Goal: Transaction & Acquisition: Purchase product/service

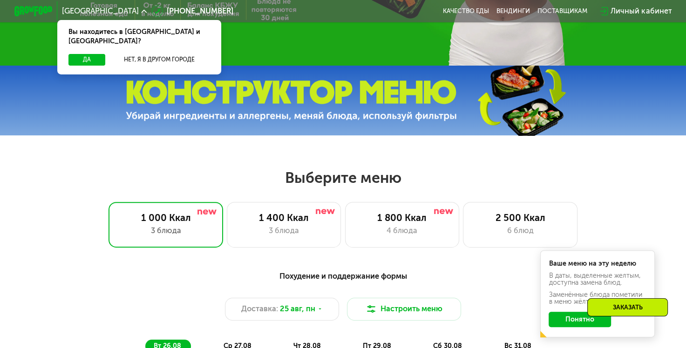
scroll to position [279, 0]
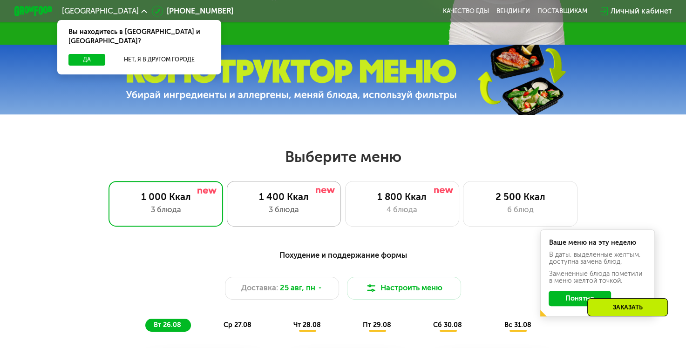
click at [288, 215] on div "3 блюда" at bounding box center [284, 210] width 95 height 12
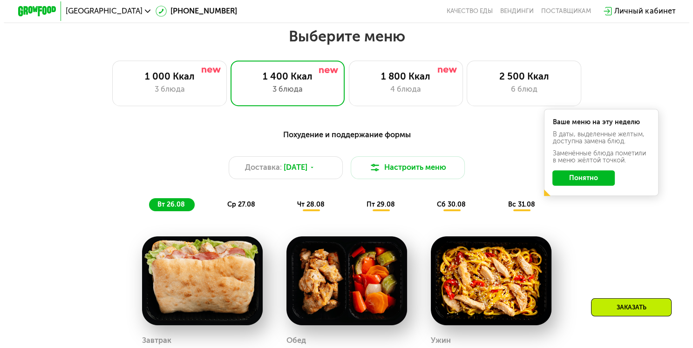
scroll to position [466, 0]
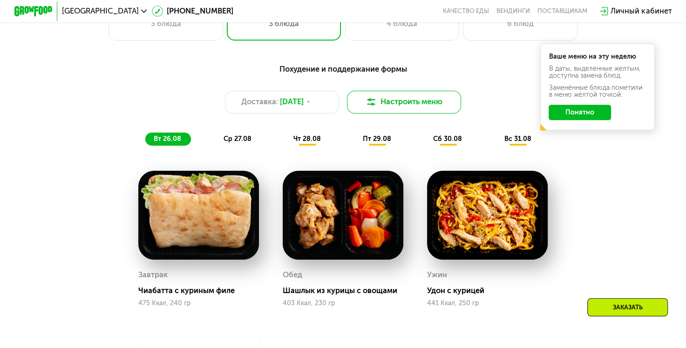
click at [428, 108] on button "Настроить меню" at bounding box center [404, 102] width 115 height 23
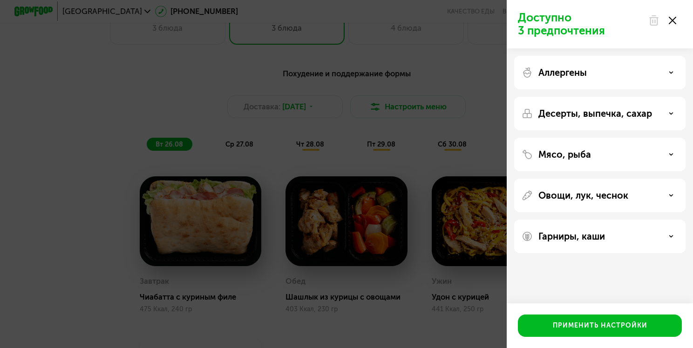
click at [580, 73] on p "Аллергены" at bounding box center [562, 72] width 48 height 11
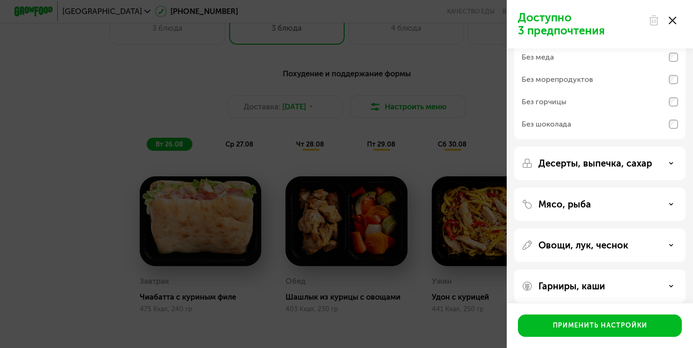
scroll to position [93, 0]
click at [607, 164] on p "Десерты, выпечка, сахар" at bounding box center [595, 162] width 114 height 11
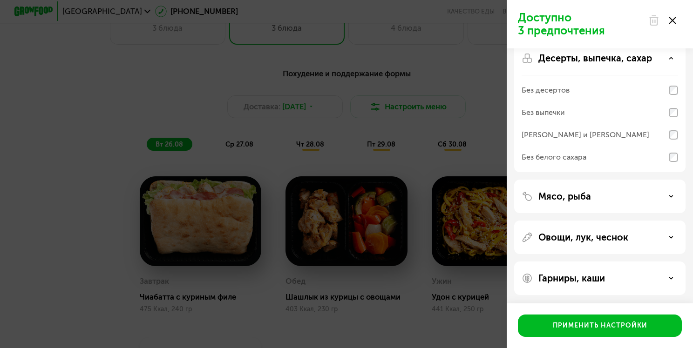
scroll to position [198, 0]
click at [597, 199] on div "Мясо, рыба" at bounding box center [600, 195] width 156 height 11
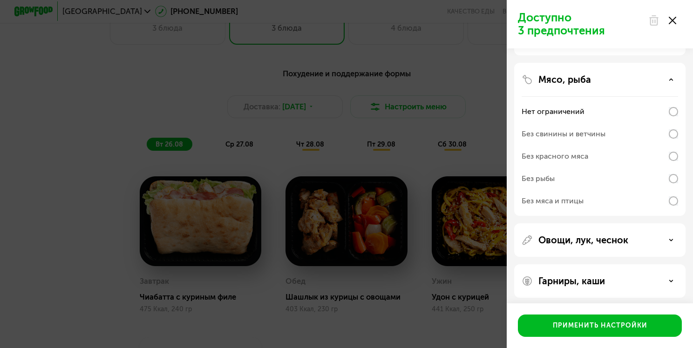
scroll to position [318, 0]
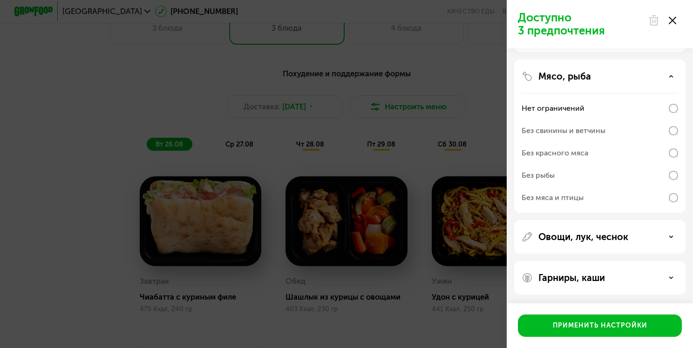
click at [602, 261] on div "Овощи, лук, чеснок" at bounding box center [599, 278] width 171 height 34
click at [596, 239] on p "Овощи, лук, чеснок" at bounding box center [583, 236] width 90 height 11
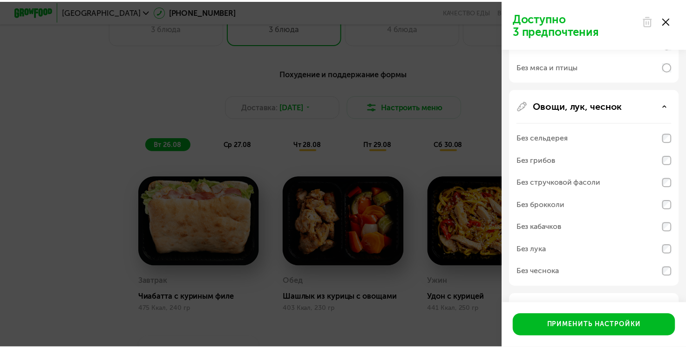
scroll to position [482, 0]
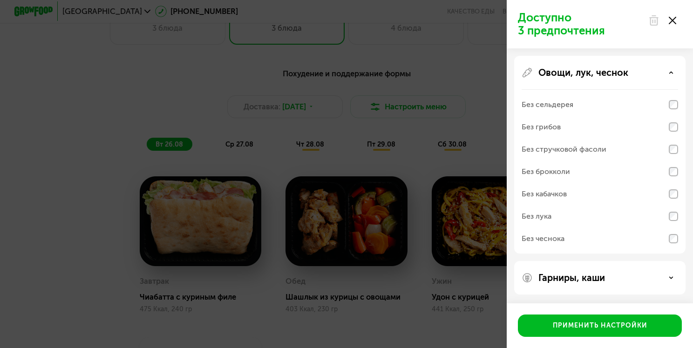
drag, startPoint x: 593, startPoint y: 273, endPoint x: 592, endPoint y: 256, distance: 17.2
click at [593, 272] on p "Гарниры, каши" at bounding box center [571, 277] width 67 height 11
click at [656, 276] on div "Гарниры, каши" at bounding box center [600, 277] width 156 height 11
click at [83, 61] on div "Доступно 3 предпочтения Аллергены Без творога Без орехов Без меда Без морепроду…" at bounding box center [346, 174] width 693 height 348
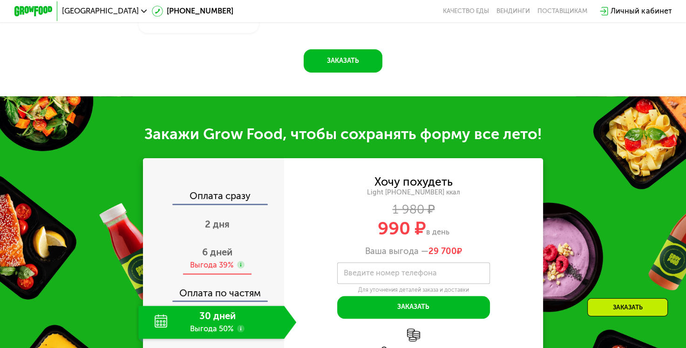
scroll to position [838, 0]
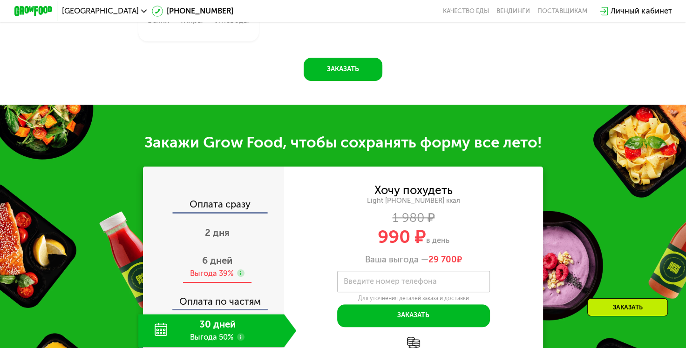
drag, startPoint x: 223, startPoint y: 270, endPoint x: 224, endPoint y: 264, distance: 5.8
click at [222, 266] on span "6 дней" at bounding box center [217, 260] width 30 height 11
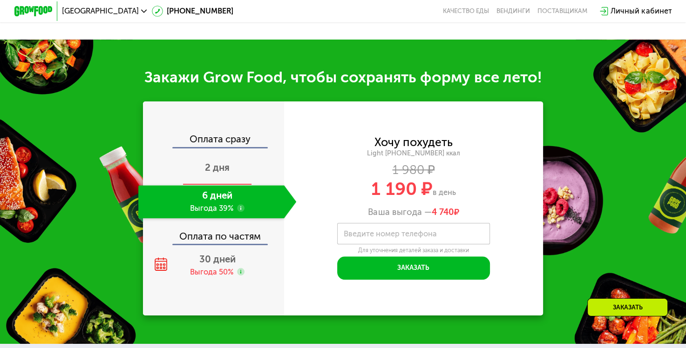
scroll to position [931, 0]
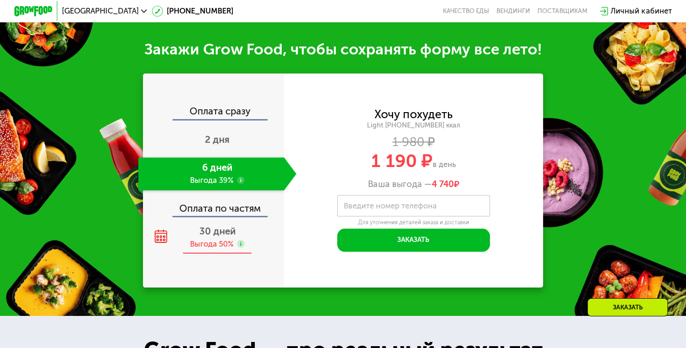
click at [219, 237] on span "30 дней" at bounding box center [217, 231] width 36 height 11
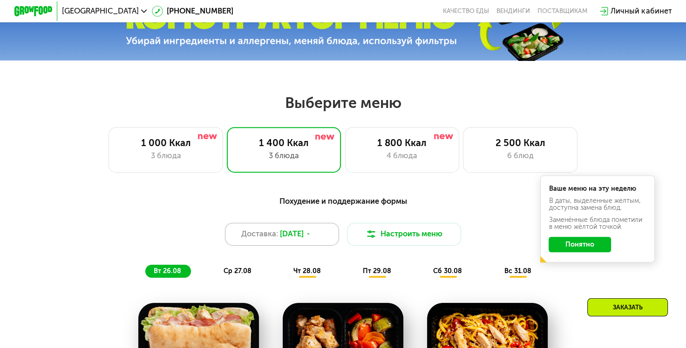
scroll to position [326, 0]
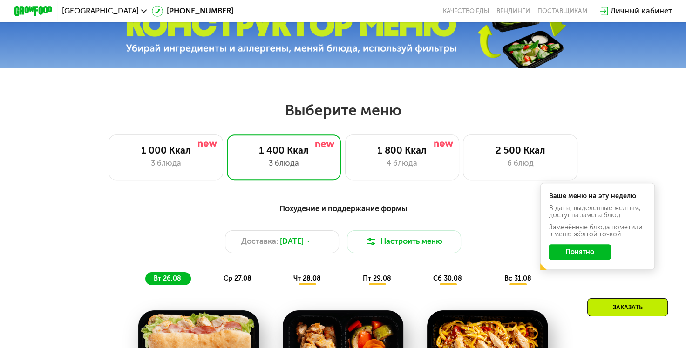
click at [235, 283] on span "ср 27.08" at bounding box center [238, 279] width 28 height 8
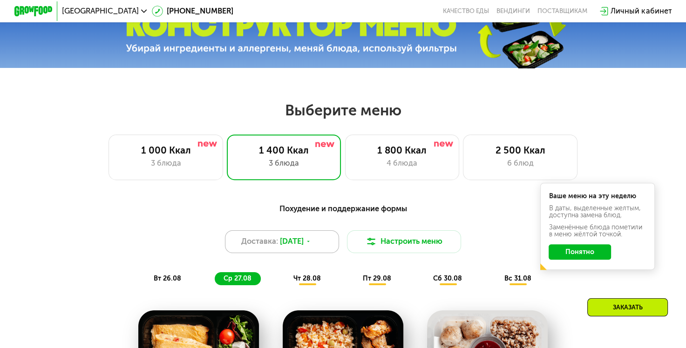
click at [304, 243] on span "[DATE]" at bounding box center [292, 242] width 24 height 12
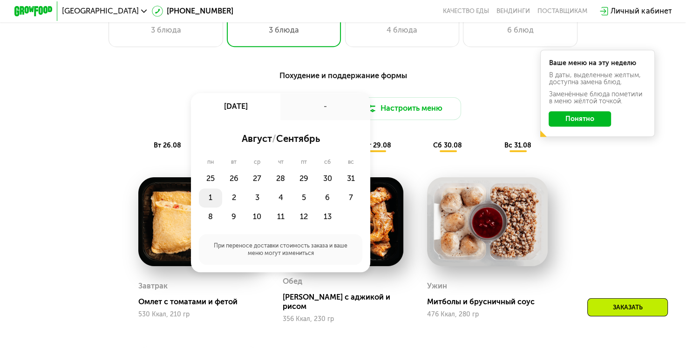
scroll to position [466, 0]
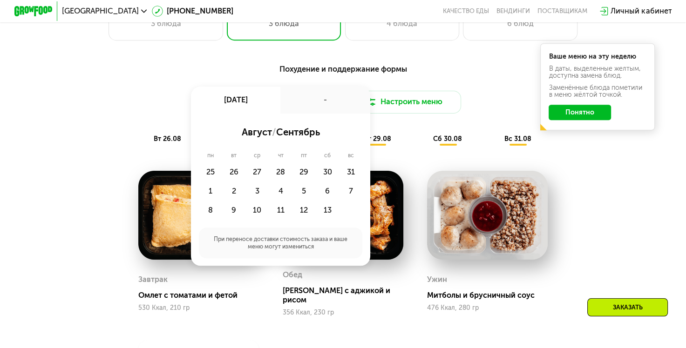
click at [223, 159] on div "пн" at bounding box center [234, 155] width 23 height 7
click at [222, 181] on div "25" at bounding box center [233, 172] width 23 height 19
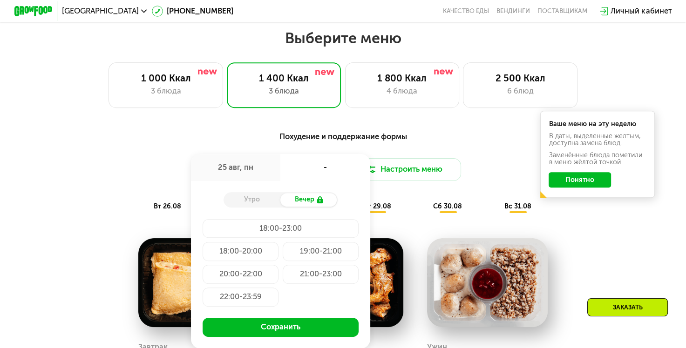
scroll to position [419, 0]
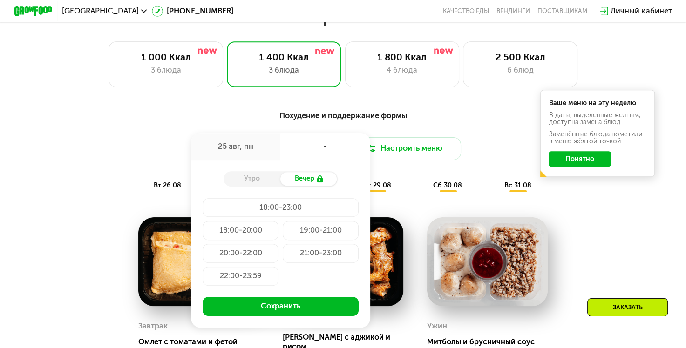
click at [246, 186] on div "Утро" at bounding box center [252, 179] width 57 height 14
click at [315, 179] on div "Вечер" at bounding box center [308, 179] width 57 height 14
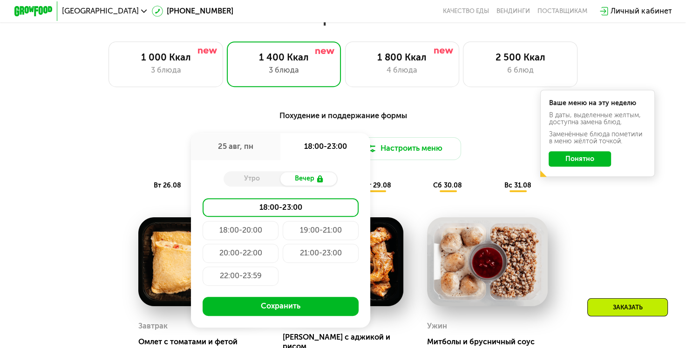
click at [245, 184] on div "Утро" at bounding box center [252, 179] width 57 height 14
click at [237, 148] on div "25 авг, пн" at bounding box center [235, 146] width 89 height 27
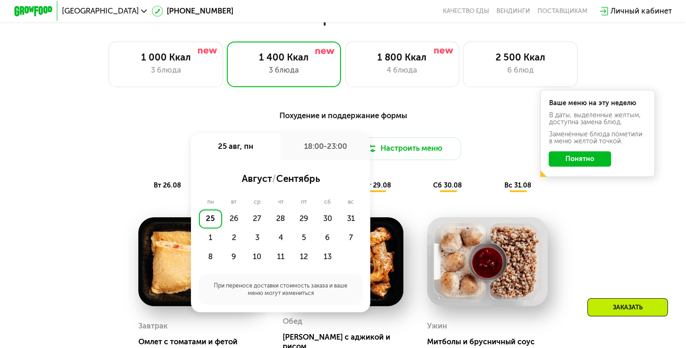
click at [106, 140] on div "Похудение и поддержание формы Доставка: [DATE] авг, пн 18:00-23:00 август / сен…" at bounding box center [343, 151] width 564 height 82
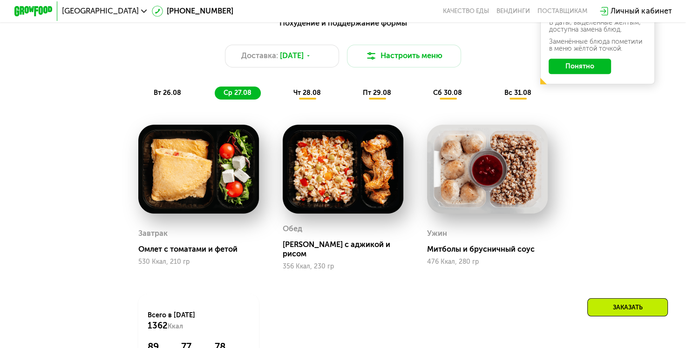
scroll to position [512, 0]
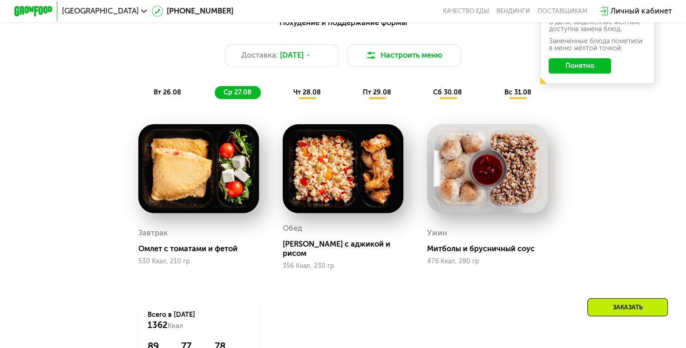
click at [167, 96] on span "вт 26.08" at bounding box center [167, 92] width 27 height 8
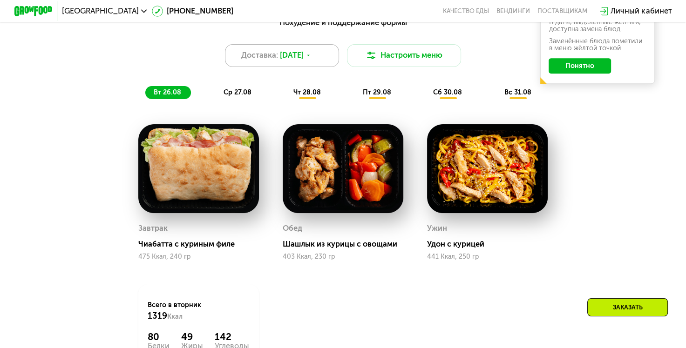
click at [304, 60] on span "[DATE]" at bounding box center [292, 56] width 24 height 12
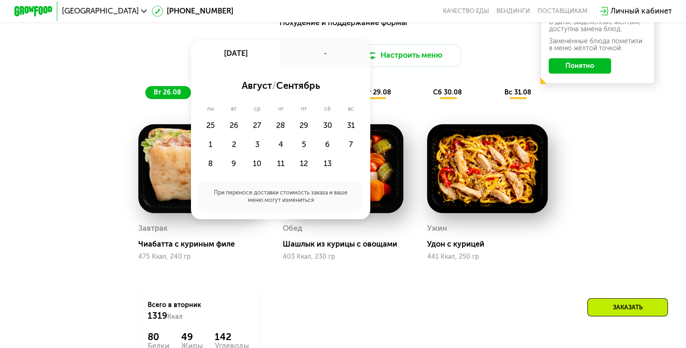
click at [150, 73] on div "Похудение и поддержание формы Доставка: [DATE] авг, вс - август / сентябрь пн в…" at bounding box center [343, 58] width 564 height 82
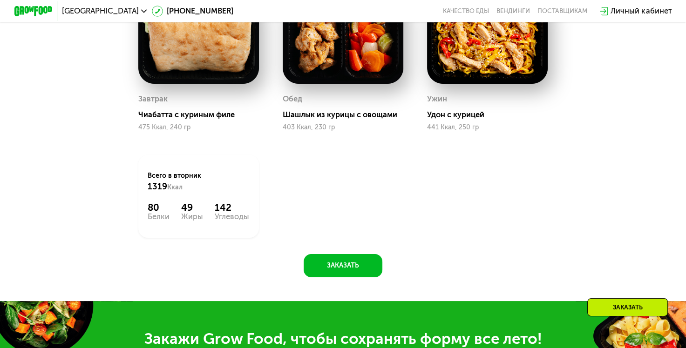
scroll to position [652, 0]
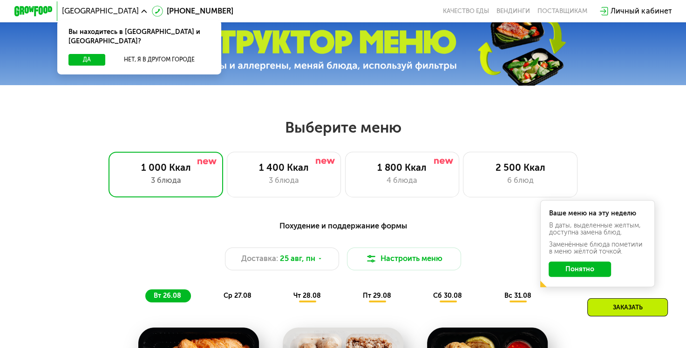
scroll to position [326, 0]
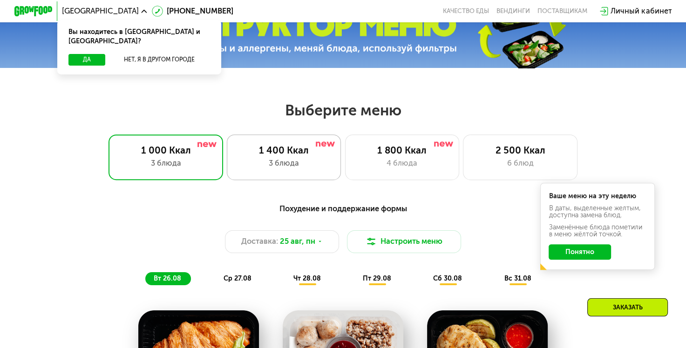
click at [301, 163] on div "3 блюда" at bounding box center [284, 164] width 95 height 12
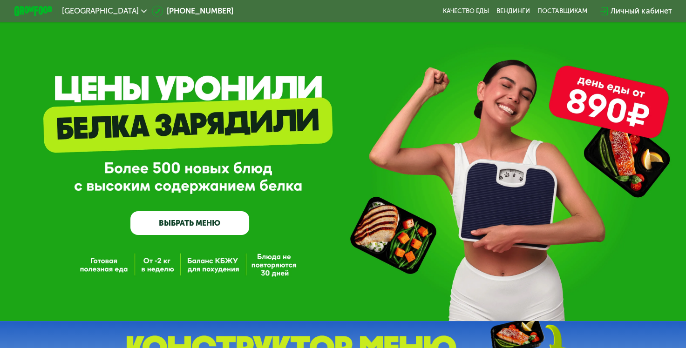
scroll to position [0, 0]
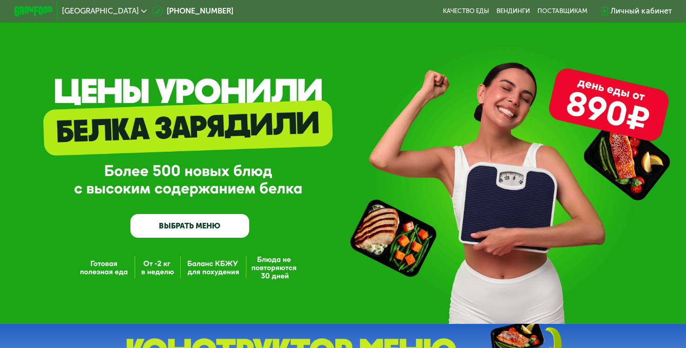
click at [650, 7] on div "Личный кабинет" at bounding box center [640, 12] width 61 height 12
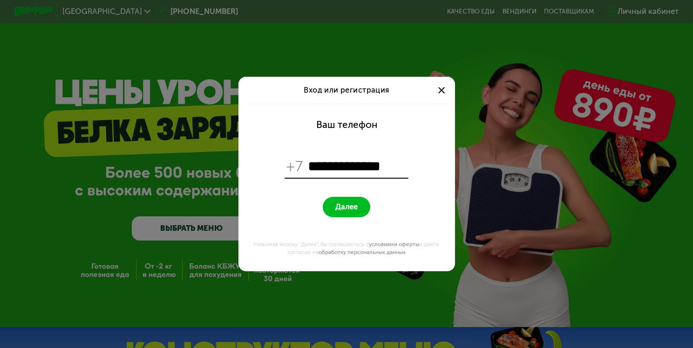
type input "**********"
click at [323, 197] on button "Далее" at bounding box center [346, 207] width 47 height 20
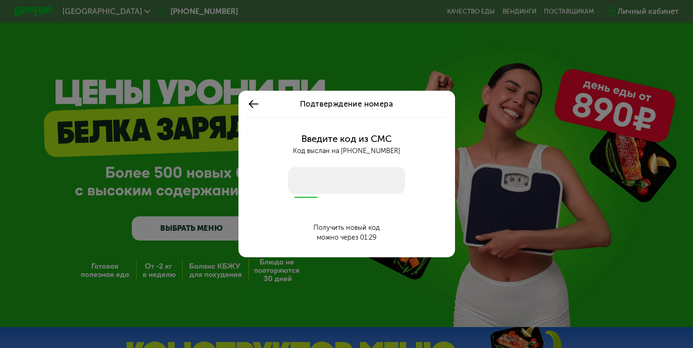
click at [370, 183] on input "number" at bounding box center [346, 180] width 117 height 27
type input "****"
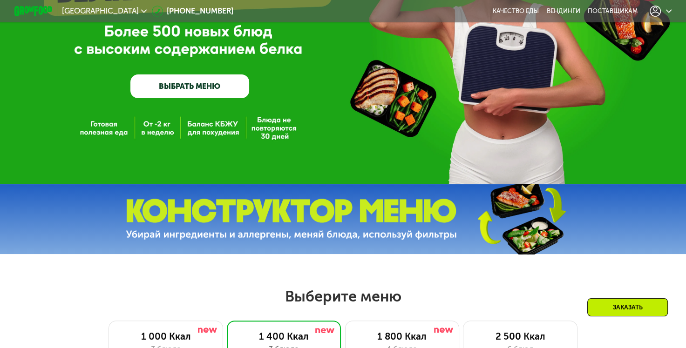
click at [197, 81] on link "ВЫБРАТЬ МЕНЮ" at bounding box center [189, 87] width 119 height 24
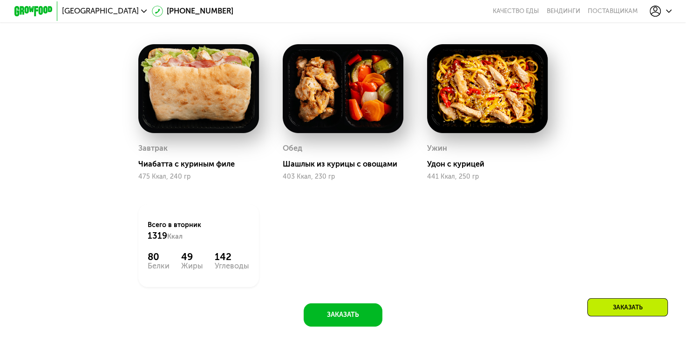
scroll to position [594, 0]
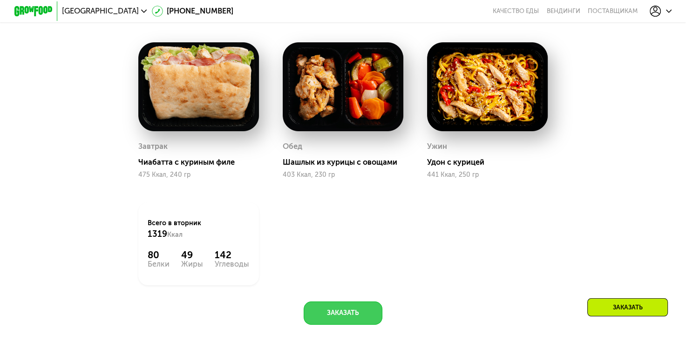
click at [346, 325] on button "Заказать" at bounding box center [343, 313] width 79 height 23
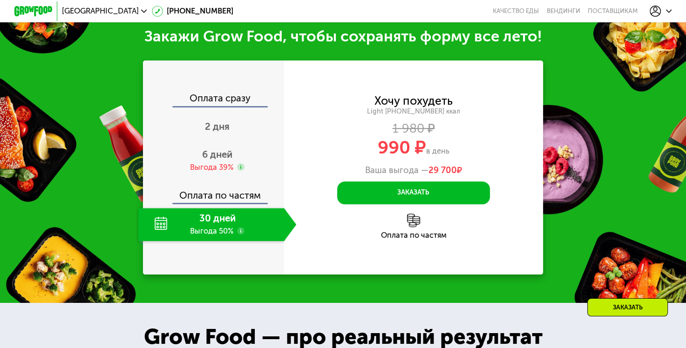
scroll to position [951, 0]
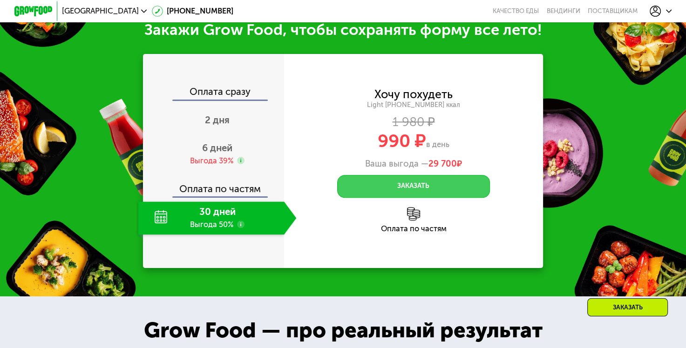
click at [380, 194] on button "Заказать" at bounding box center [413, 186] width 152 height 23
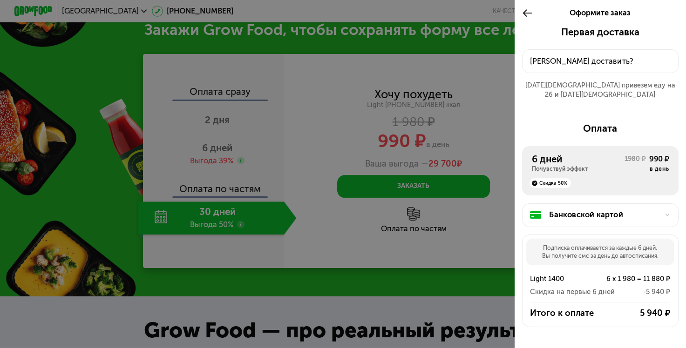
click at [574, 58] on div "Куда доставить?" at bounding box center [600, 62] width 140 height 12
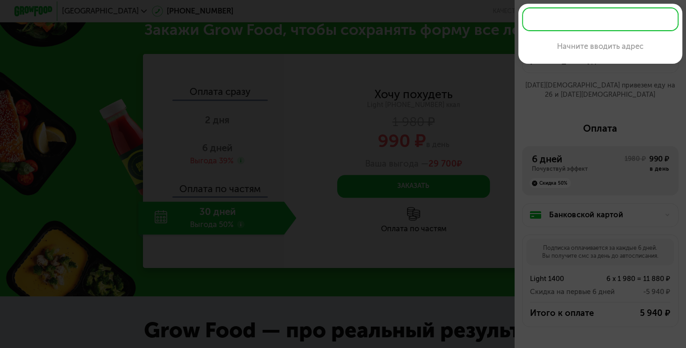
drag, startPoint x: 460, startPoint y: 100, endPoint x: 482, endPoint y: 97, distance: 22.1
click at [460, 100] on div at bounding box center [343, 174] width 686 height 348
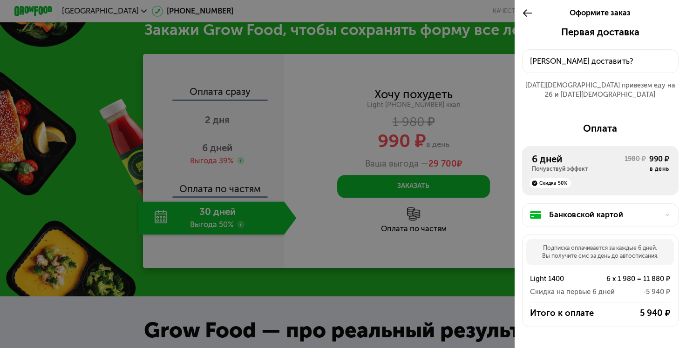
click at [624, 88] on div "25 авг привезем еду на 26 и 27 авг" at bounding box center [600, 90] width 156 height 19
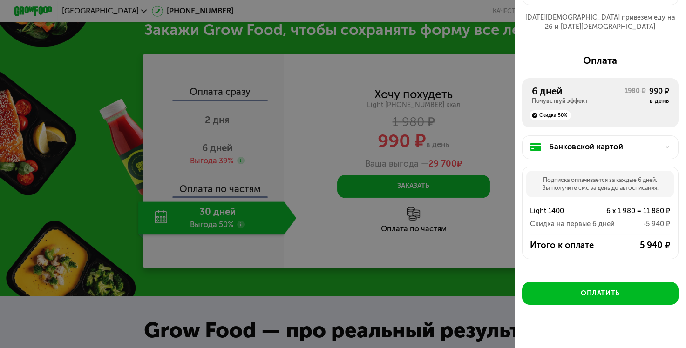
scroll to position [75, 0]
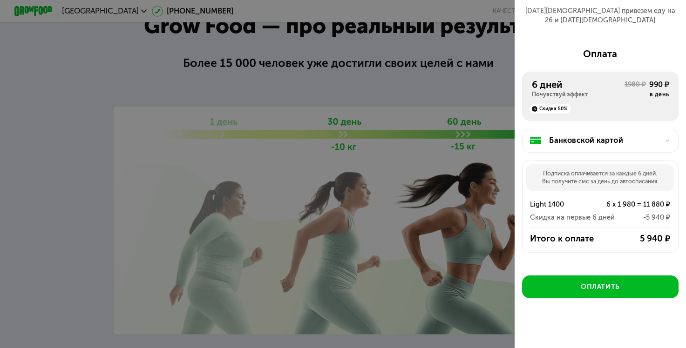
click at [568, 104] on div "Скидка 50%" at bounding box center [549, 108] width 41 height 9
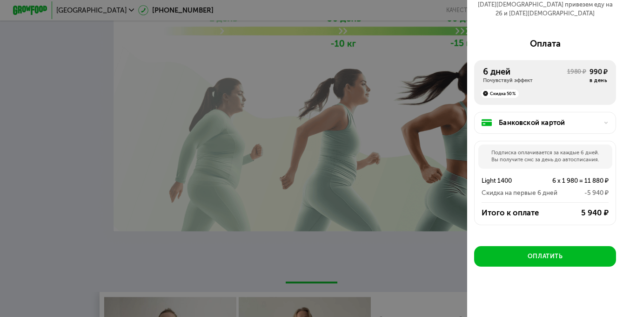
scroll to position [68, 0]
